Goal: Navigation & Orientation: Find specific page/section

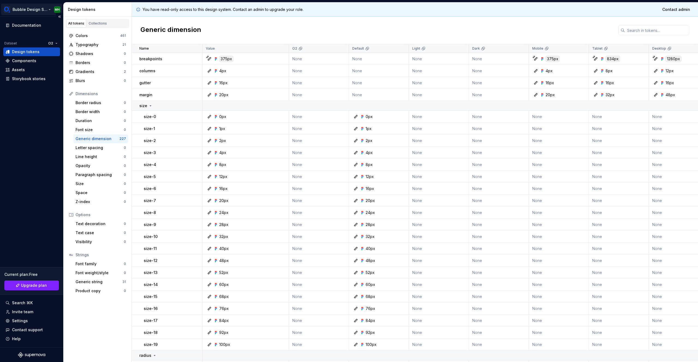
click at [32, 13] on html "Bubble Design System MH Documentation Dataset O2 Design tokens Components Asset…" at bounding box center [349, 181] width 698 height 362
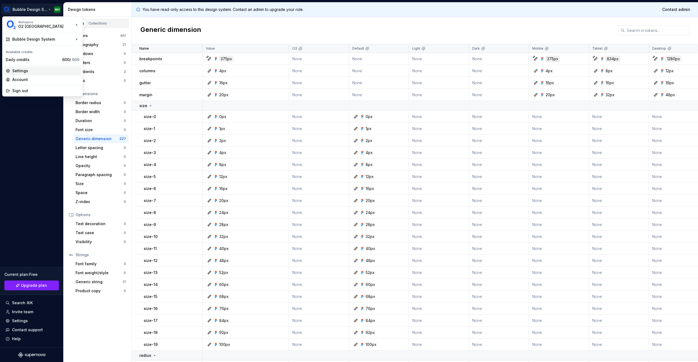
click at [27, 71] on div "Settings" at bounding box center [45, 70] width 67 height 5
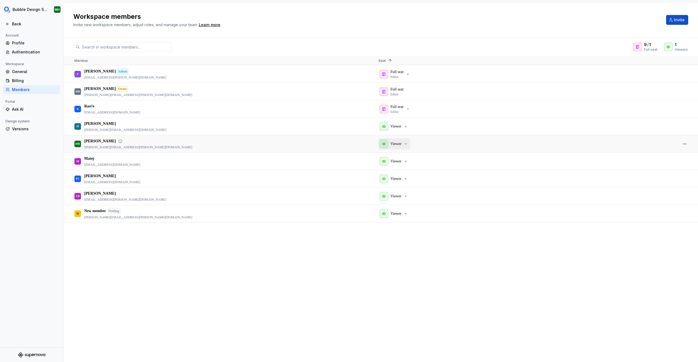
click at [406, 146] on div "Viewer" at bounding box center [393, 144] width 28 height 9
click at [191, 268] on div "F Filip Admin filip.klembara@o2.sk Full seat Editor MB Martin Babic Owner marti…" at bounding box center [380, 213] width 634 height 296
click at [39, 54] on div "Authentication" at bounding box center [31, 52] width 57 height 9
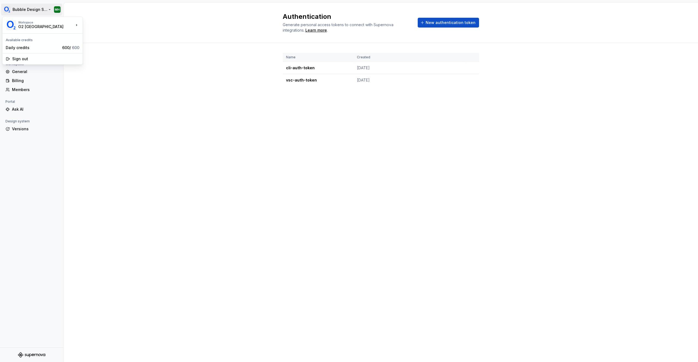
click at [40, 8] on html "Bubble Design System MH Back Account Profile Authentication Workspace General B…" at bounding box center [349, 181] width 698 height 362
click at [115, 28] on div "O2 Slovakia" at bounding box center [111, 23] width 56 height 9
click at [23, 8] on html "Bubble Design System MH Back Account Profile Authentication Workspace General B…" at bounding box center [349, 181] width 698 height 362
click at [26, 30] on div "Workspace O2 Slovakia" at bounding box center [40, 25] width 68 height 14
click at [106, 26] on div "O2 Slovakia" at bounding box center [114, 23] width 45 height 5
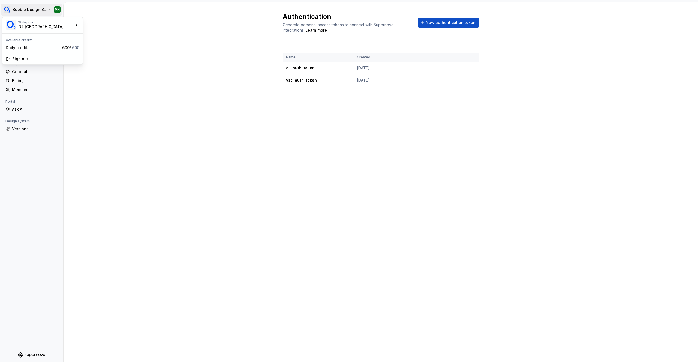
click at [21, 6] on html "Bubble Design System MH Back Account Profile Authentication Workspace General B…" at bounding box center [349, 181] width 698 height 362
click at [46, 25] on div "O2 Slovakia" at bounding box center [41, 26] width 46 height 5
click at [97, 25] on div "O2 Slovakia" at bounding box center [114, 23] width 45 height 5
click at [10, 28] on div "Back" at bounding box center [31, 24] width 57 height 9
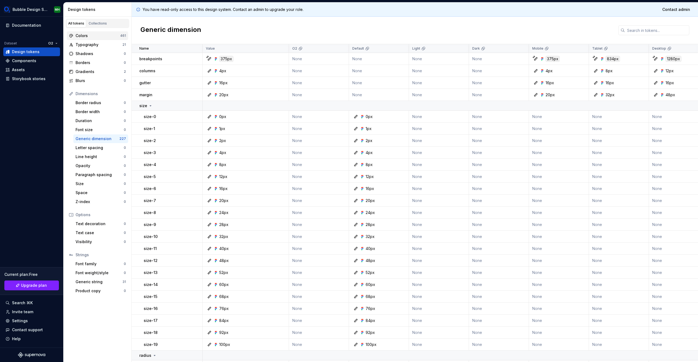
click at [94, 35] on div "Colors" at bounding box center [97, 35] width 45 height 5
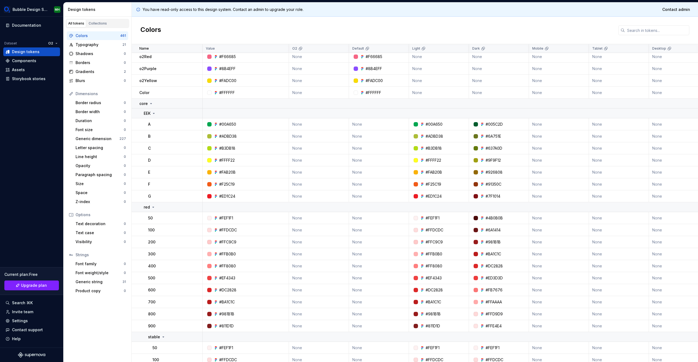
scroll to position [231, 0]
click at [55, 43] on html "Bubble Design System MH Documentation Dataset O2 Design tokens Components Asset…" at bounding box center [349, 181] width 698 height 362
click at [68, 92] on div "View datasets" at bounding box center [73, 91] width 35 height 5
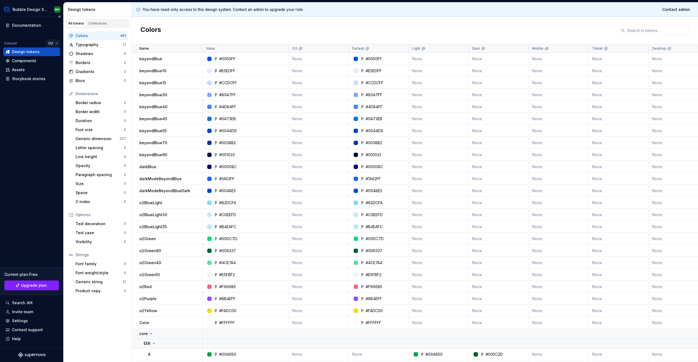
click at [53, 44] on html "Bubble Design System MH Documentation Dataset O2 Design tokens Components Asset…" at bounding box center [349, 181] width 698 height 362
click at [63, 90] on div "View datasets" at bounding box center [73, 91] width 35 height 5
click at [95, 120] on div "Duration" at bounding box center [99, 120] width 48 height 5
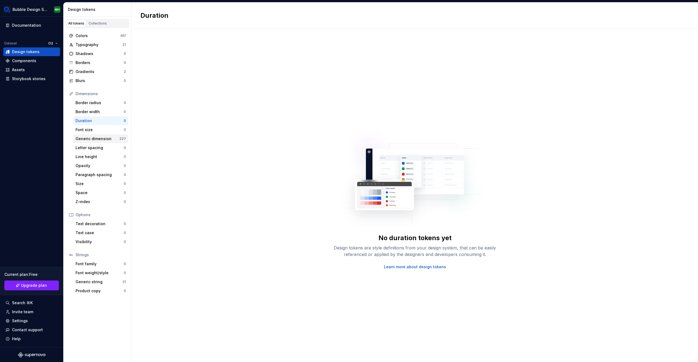
click at [95, 135] on div "Generic dimension 227" at bounding box center [100, 138] width 55 height 9
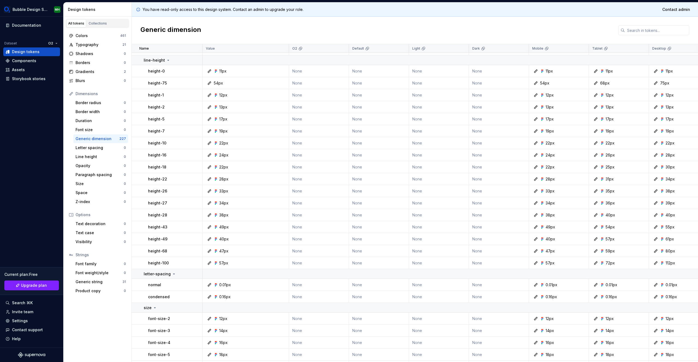
scroll to position [624, 0]
